Goal: Information Seeking & Learning: Learn about a topic

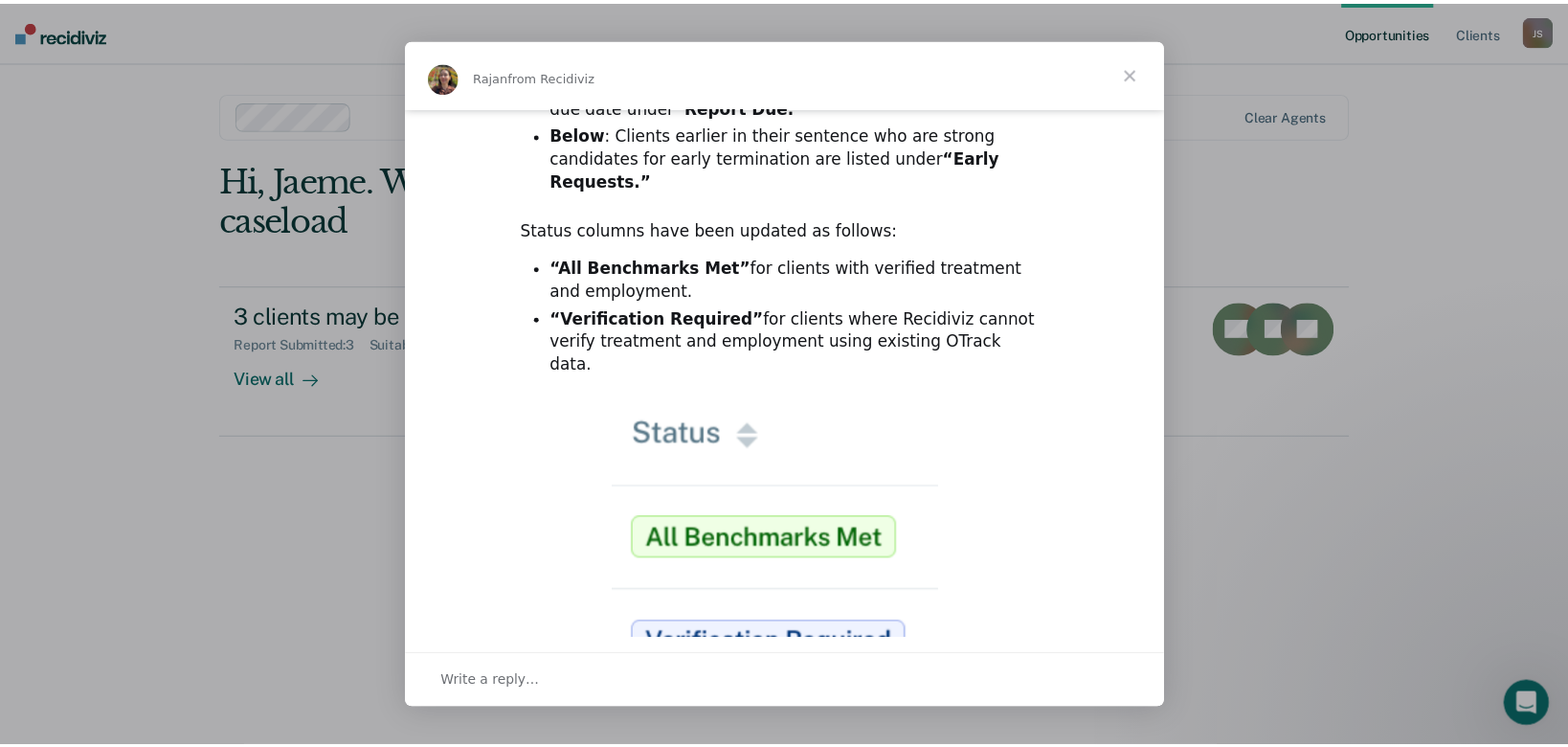
scroll to position [287, 0]
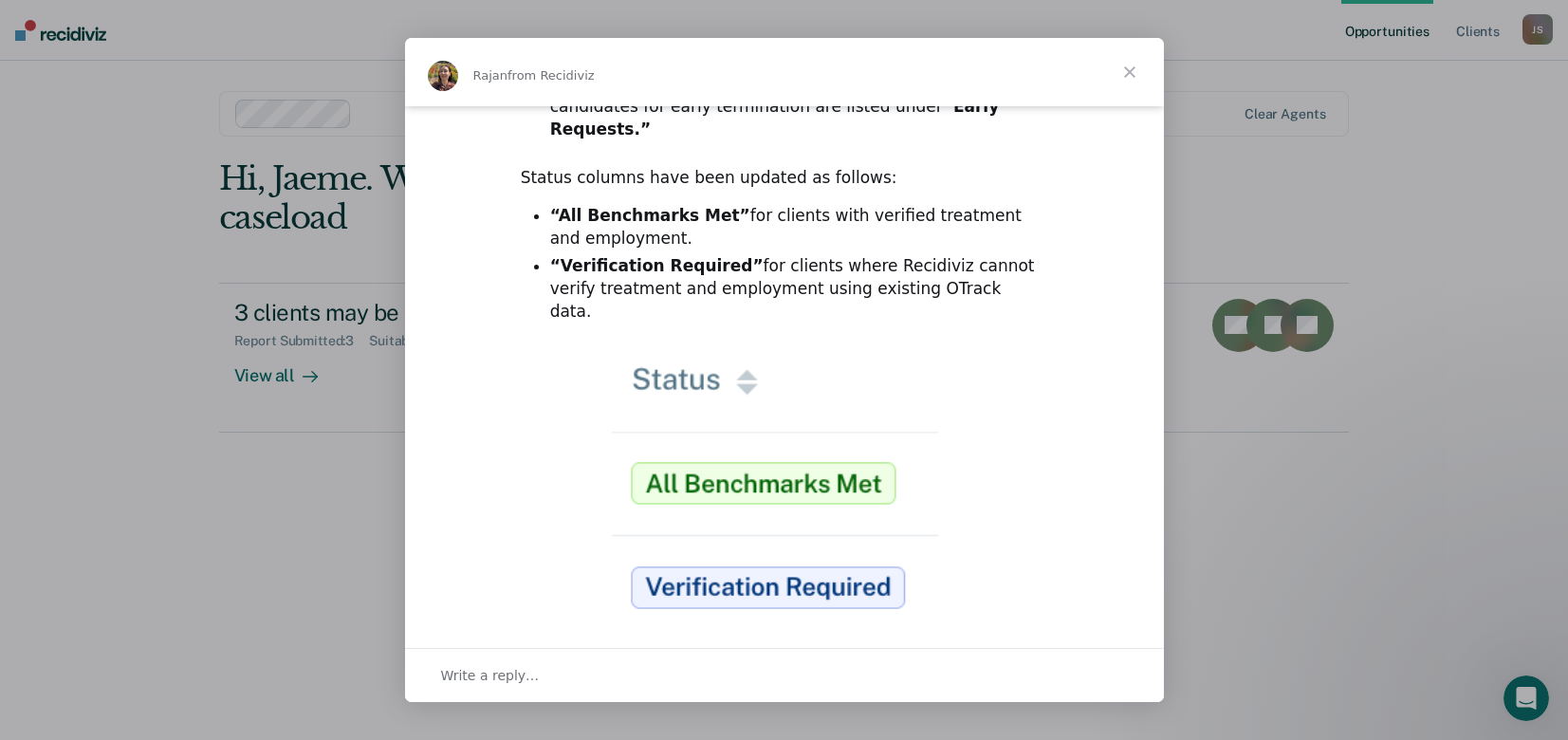
click at [1136, 71] on span "Close" at bounding box center [1129, 72] width 68 height 68
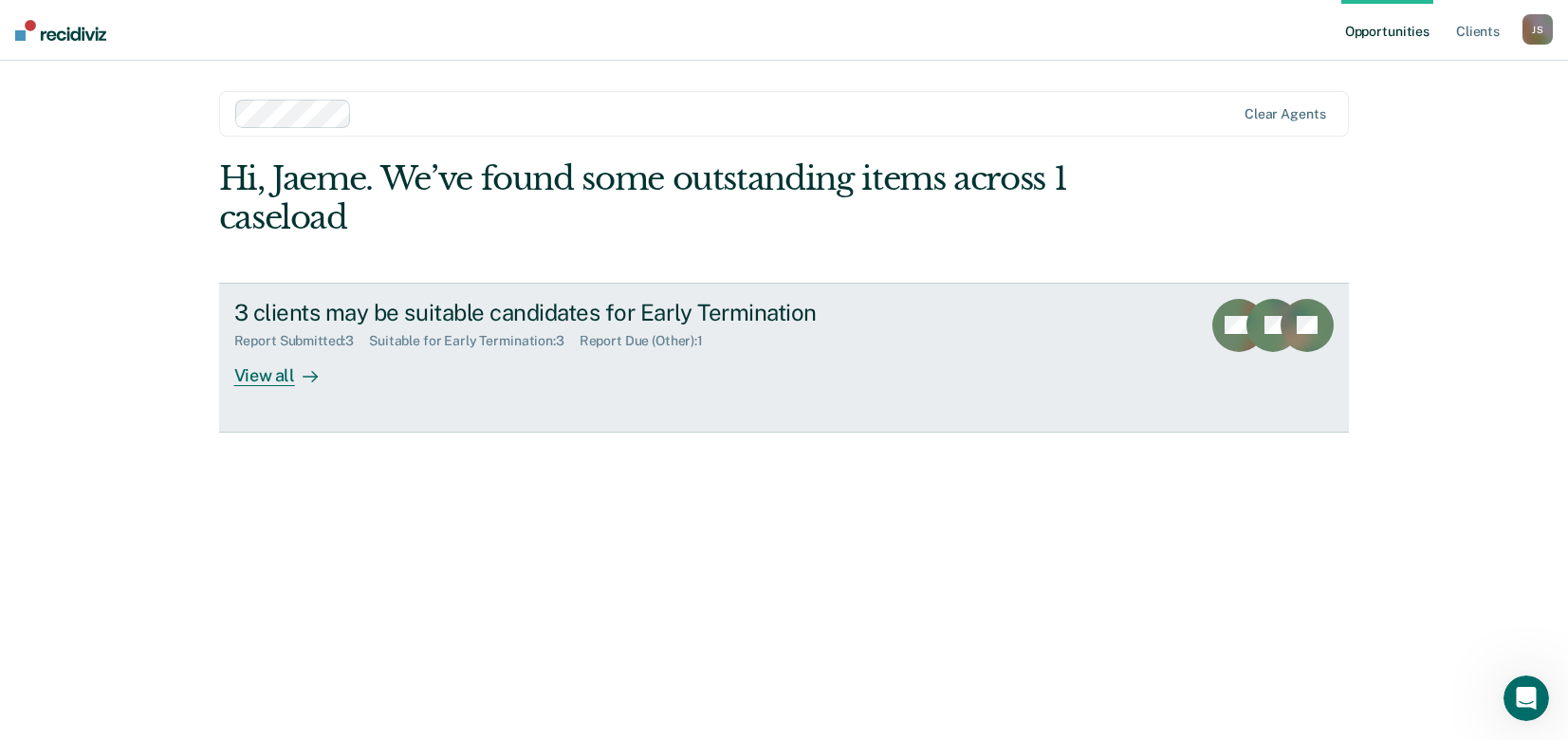
click at [1068, 372] on link "3 clients may be suitable candidates for Early Termination Report Submitted : 3…" at bounding box center [784, 357] width 1131 height 150
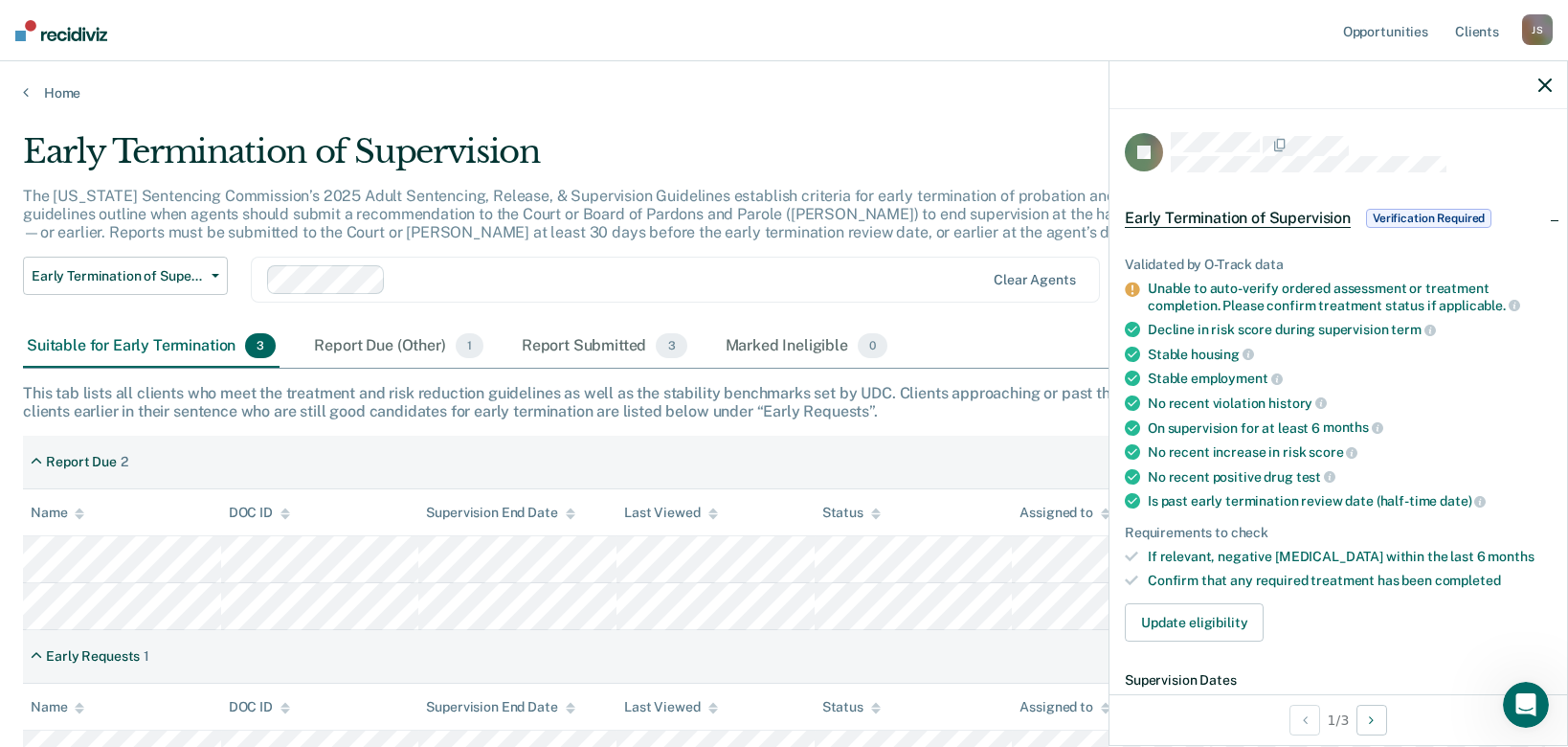
click at [1541, 82] on div at bounding box center [1337, 85] width 457 height 48
click at [1544, 87] on icon "button" at bounding box center [1545, 85] width 14 height 14
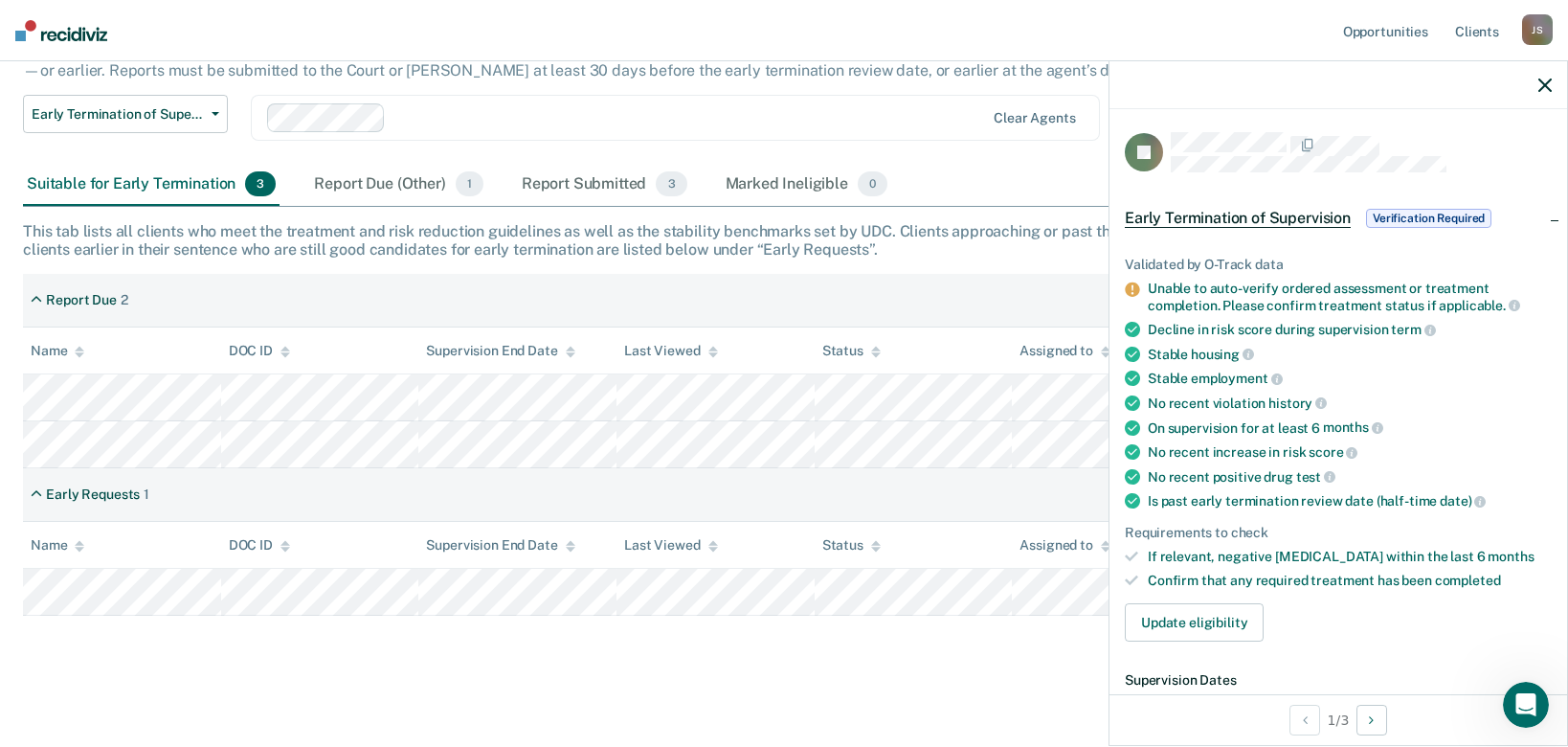
scroll to position [168, 0]
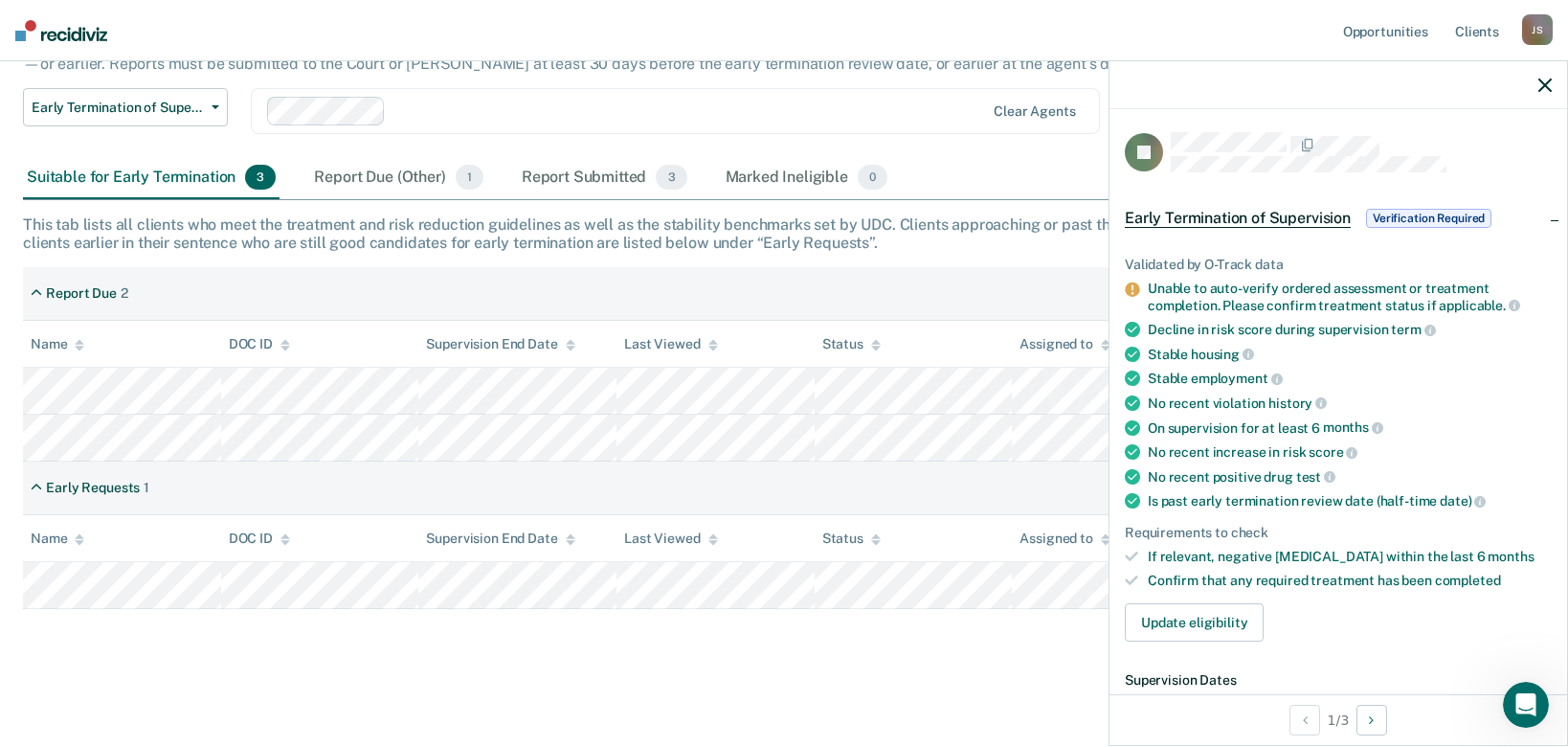
click at [1548, 86] on icon "button" at bounding box center [1545, 85] width 14 height 14
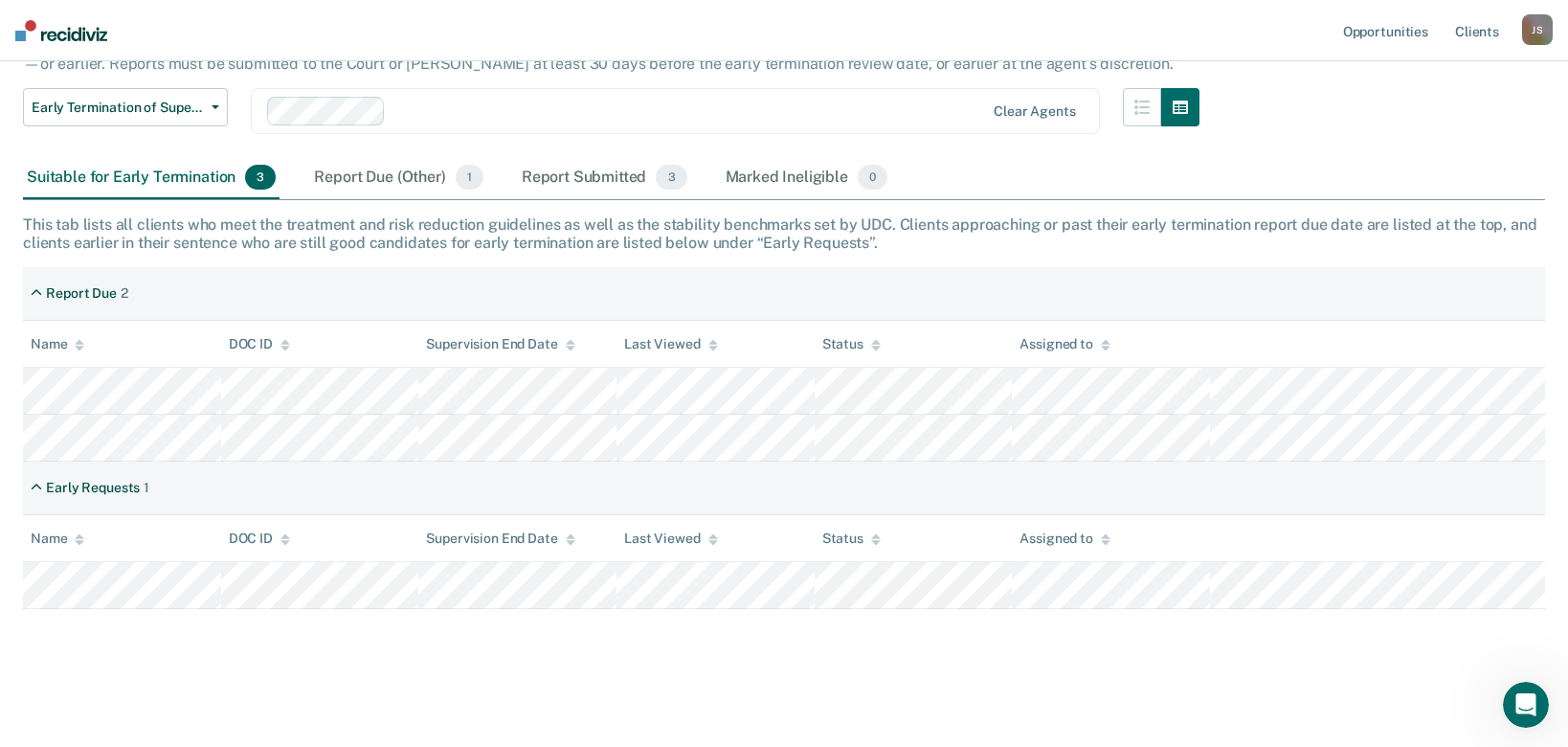
click at [235, 474] on div "Early Requests 1" at bounding box center [784, 487] width 1522 height 53
click at [116, 498] on div "Early Requests 1" at bounding box center [90, 487] width 134 height 32
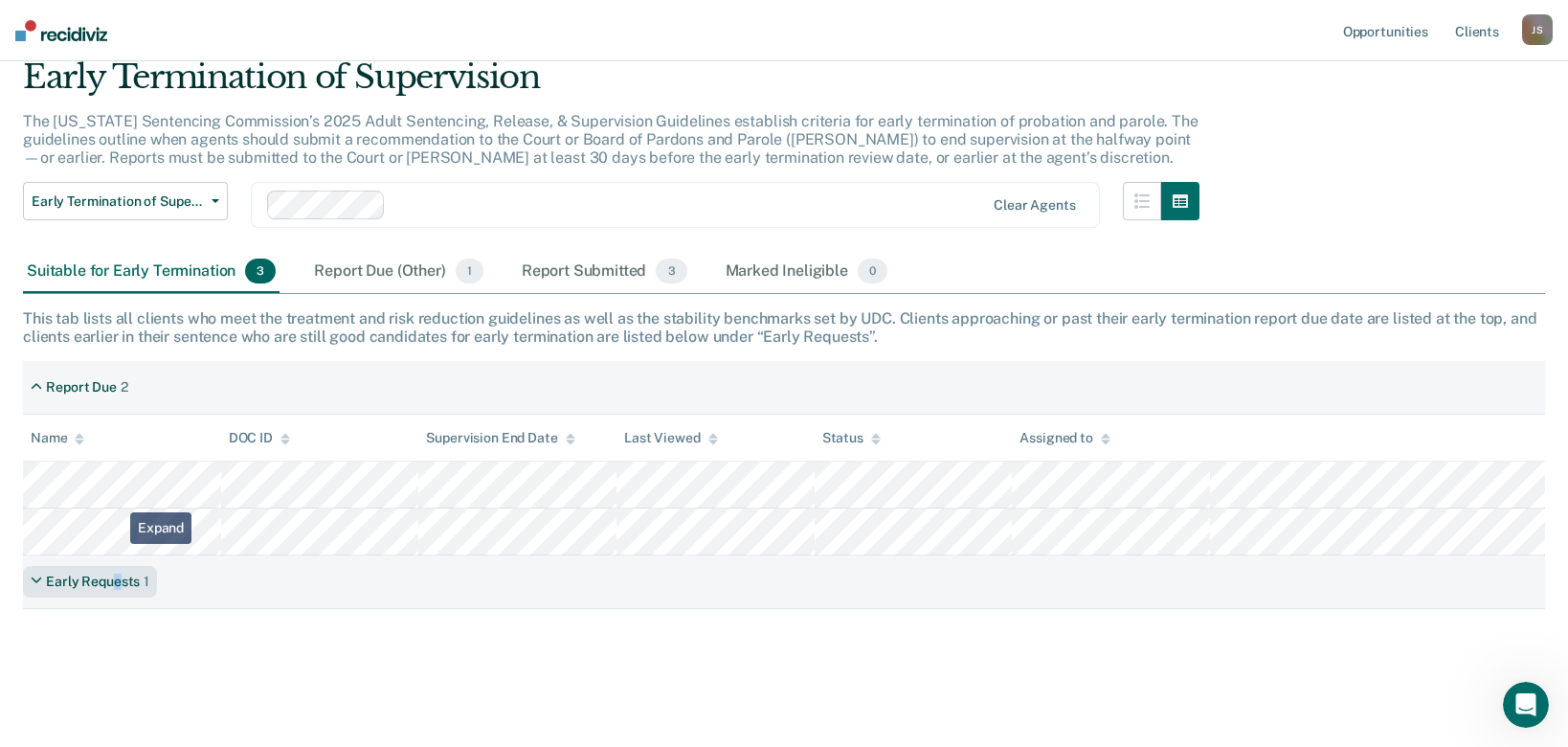
scroll to position [74, 0]
click at [53, 582] on div "Early Requests" at bounding box center [93, 581] width 94 height 16
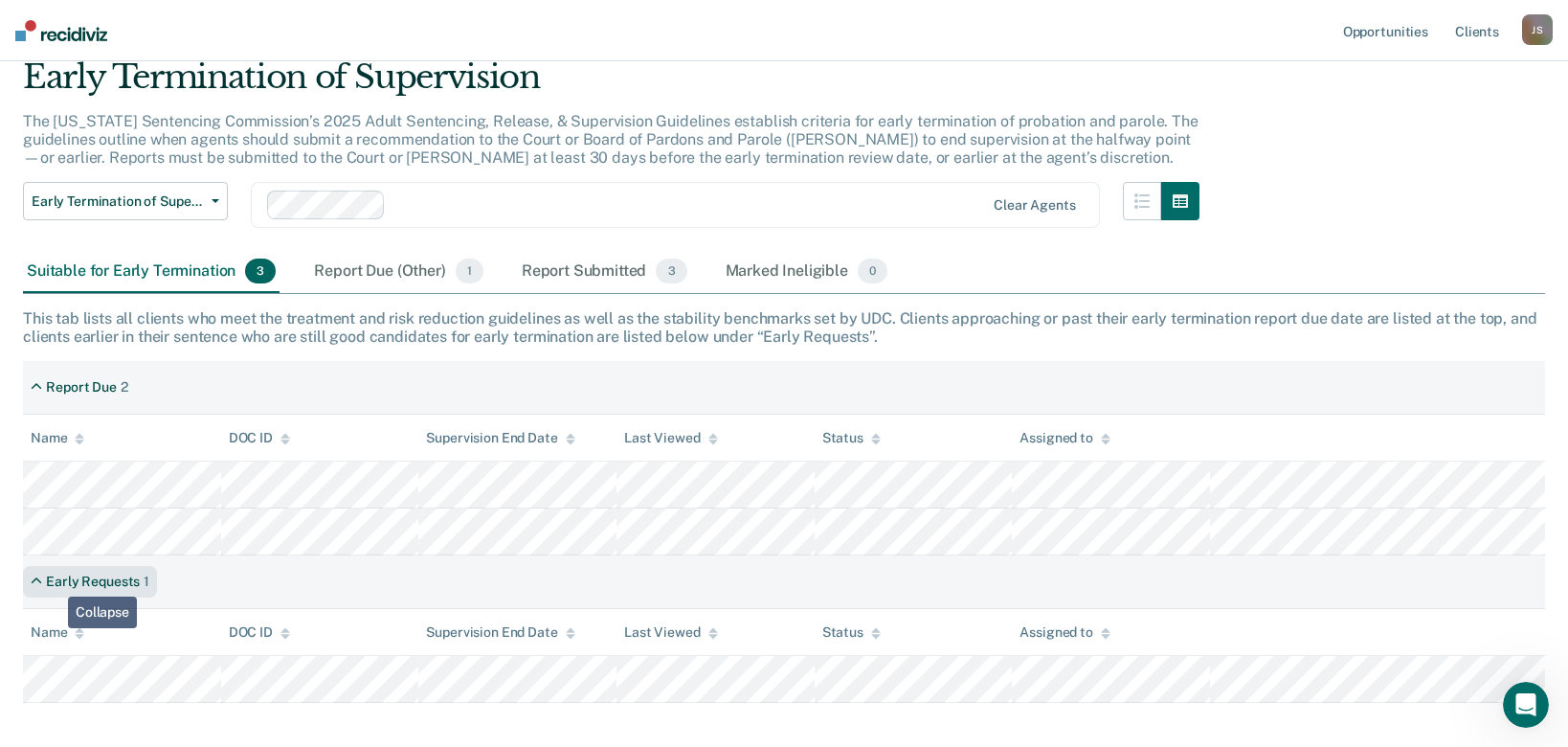
scroll to position [168, 0]
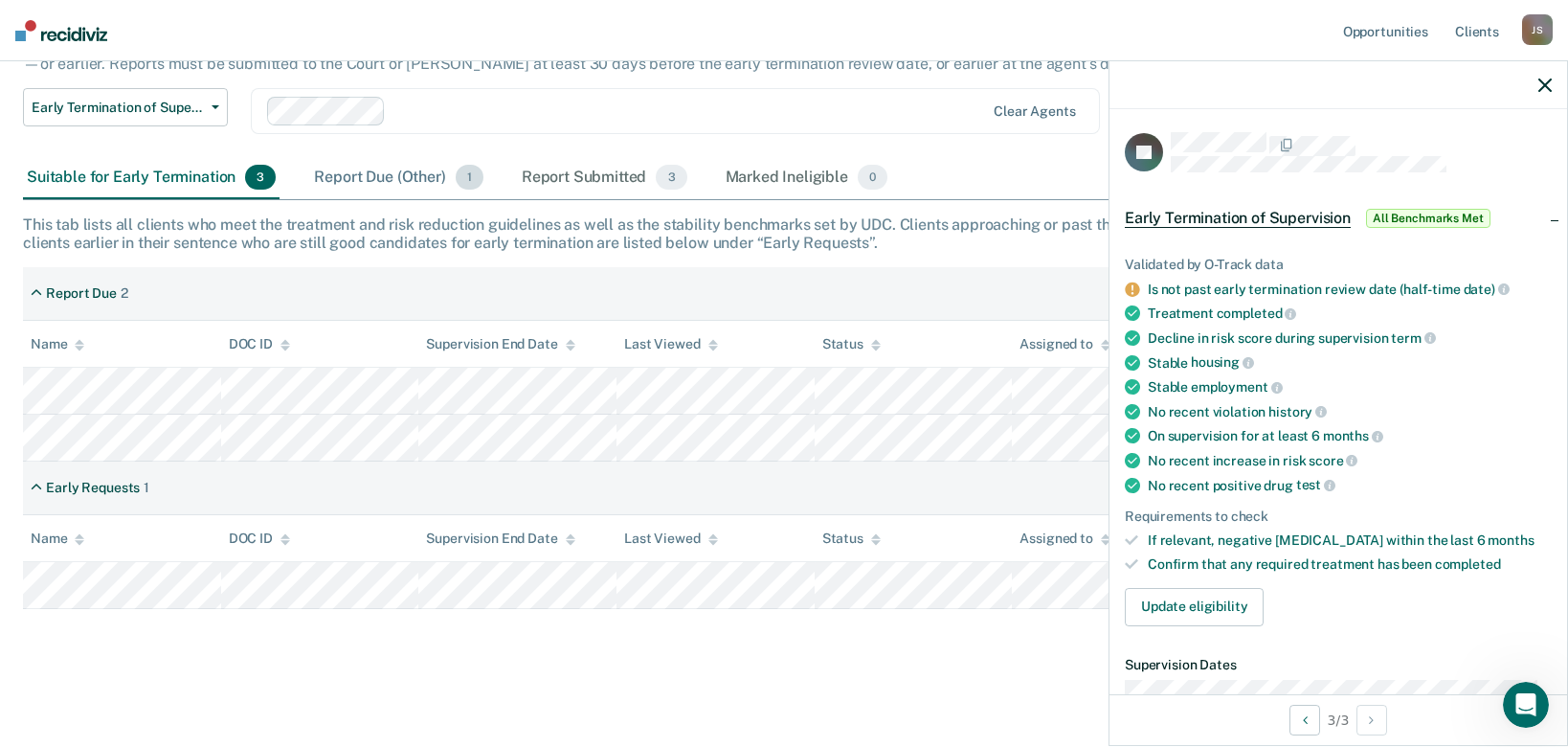
drag, startPoint x: 341, startPoint y: 202, endPoint x: 346, endPoint y: 191, distance: 12.1
click at [346, 193] on div "Early Termination of Supervision The [US_STATE] Sentencing Commission’s 2025 Ad…" at bounding box center [784, 283] width 1522 height 640
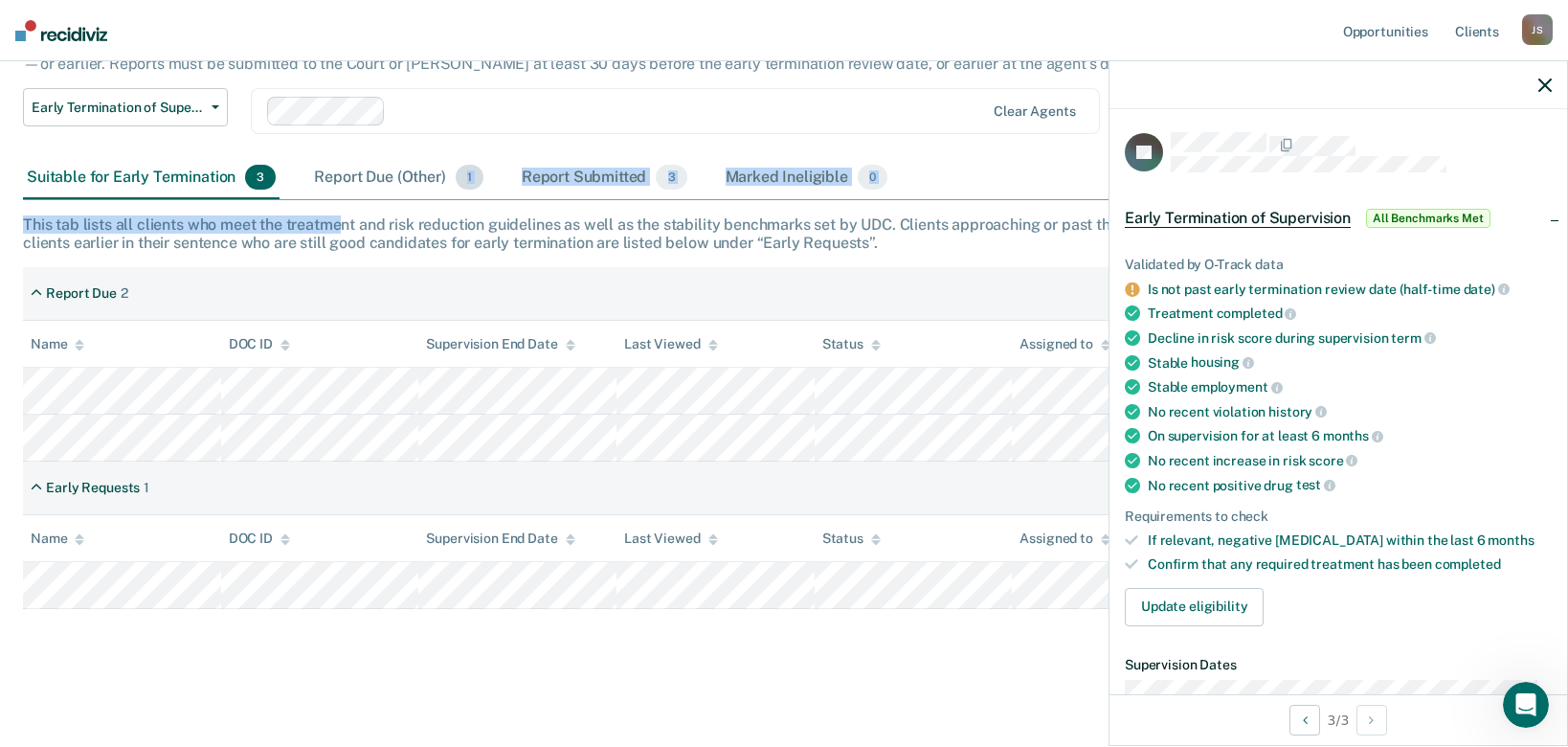
click at [346, 187] on div "Report Due (Other) 1" at bounding box center [398, 178] width 176 height 43
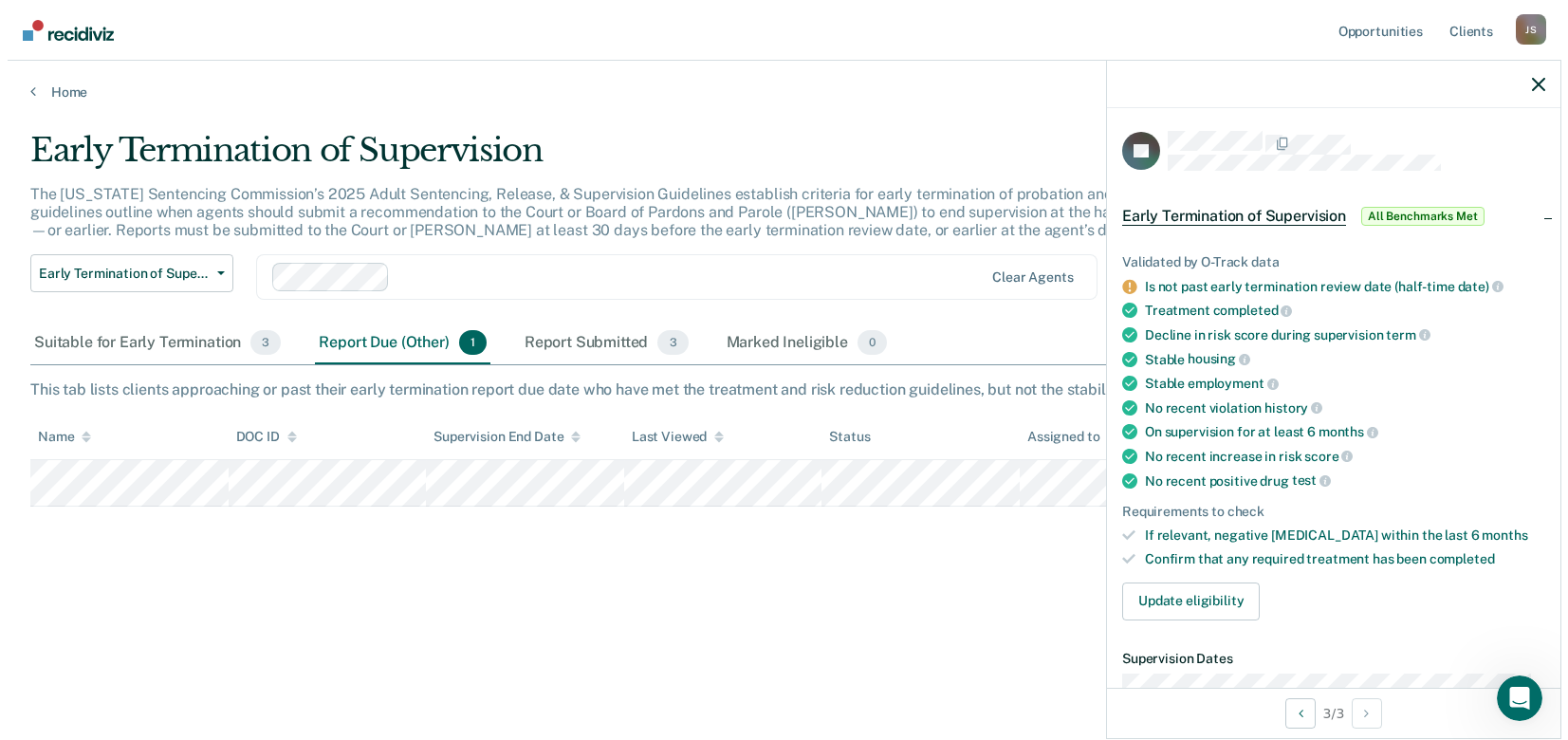
scroll to position [0, 0]
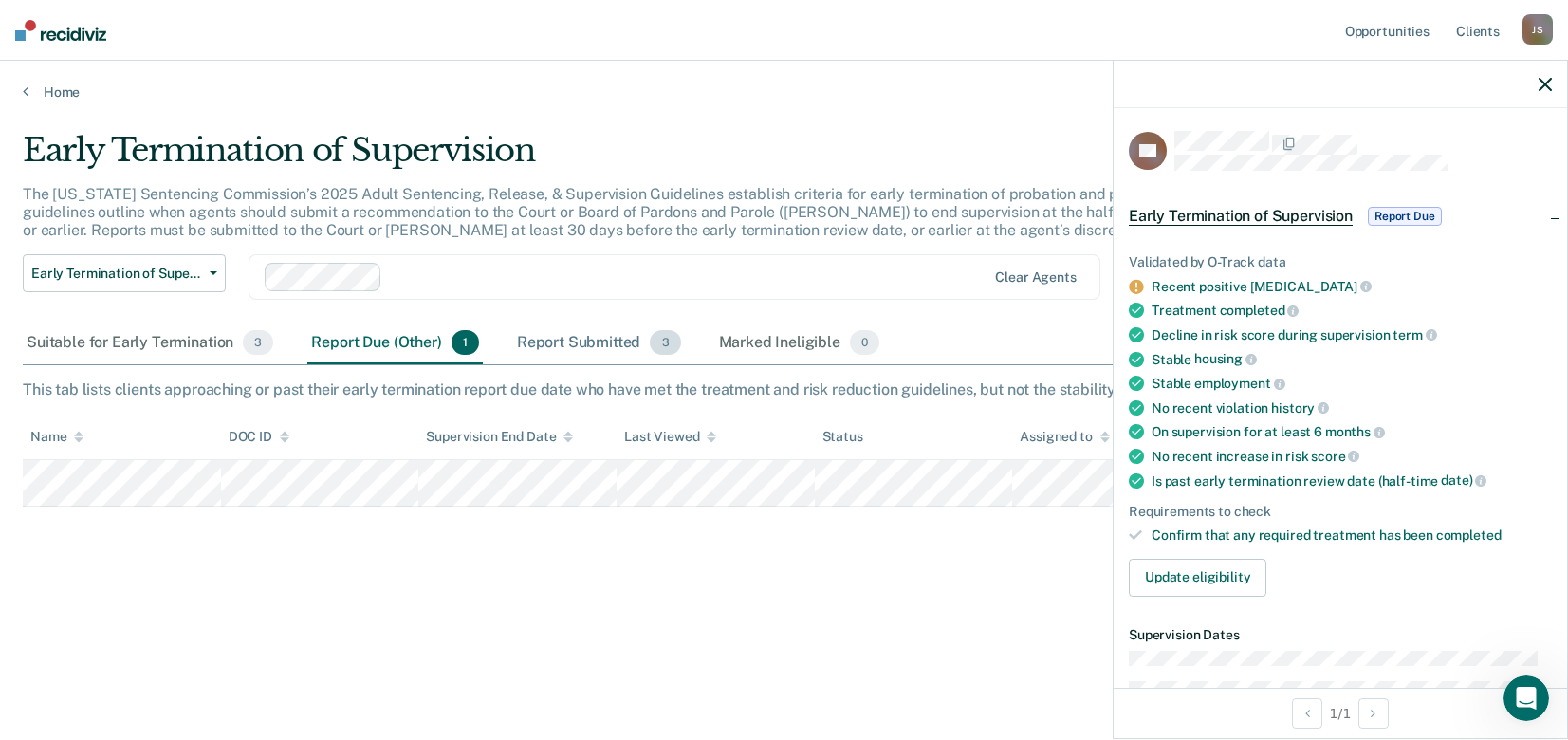
click at [552, 348] on div "Report Submitted 3" at bounding box center [599, 344] width 171 height 42
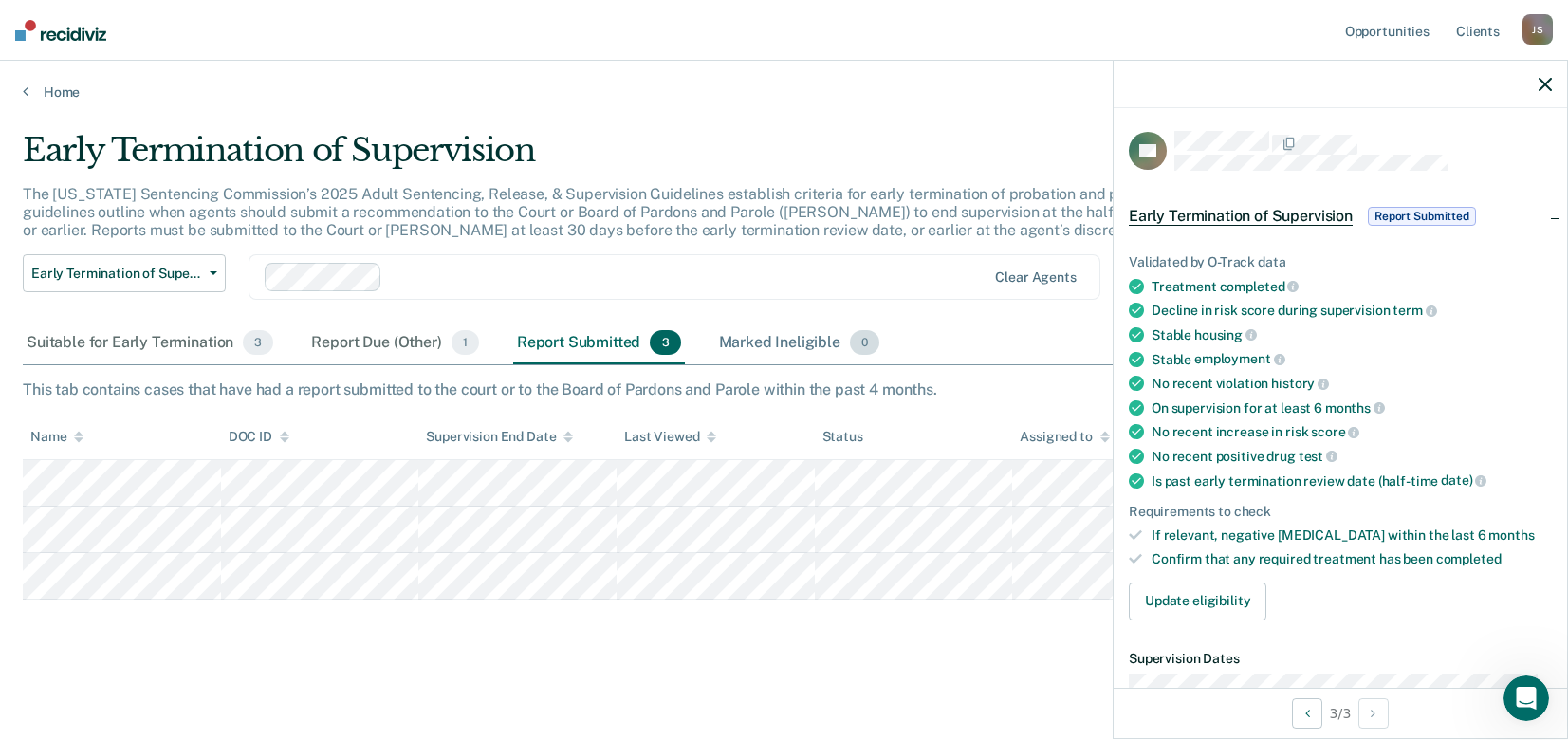
click at [743, 343] on div "Marked Ineligible 0" at bounding box center [800, 344] width 169 height 42
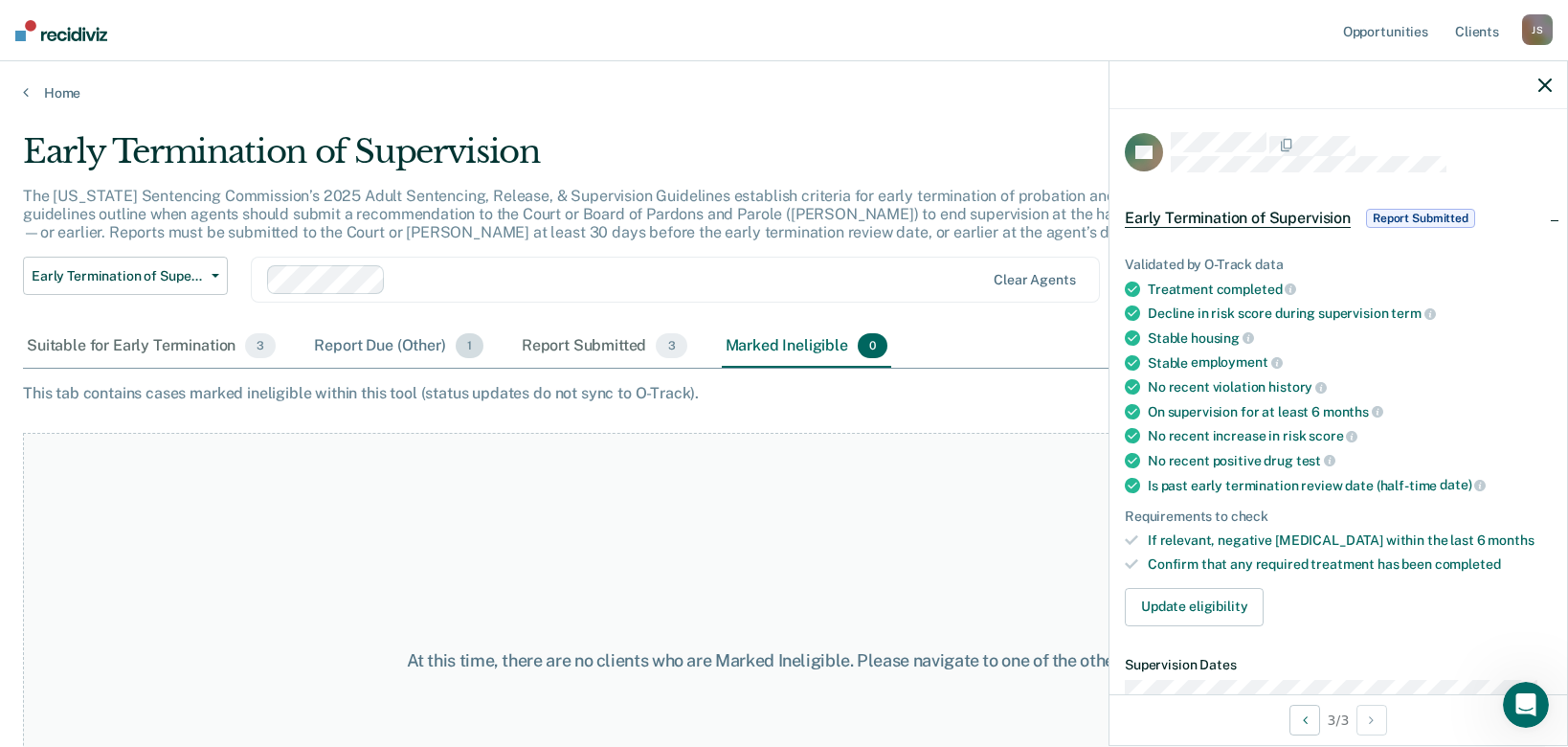
click at [374, 355] on div "Report Due (Other) 1" at bounding box center [398, 347] width 176 height 43
